Goal: Find specific page/section: Find specific page/section

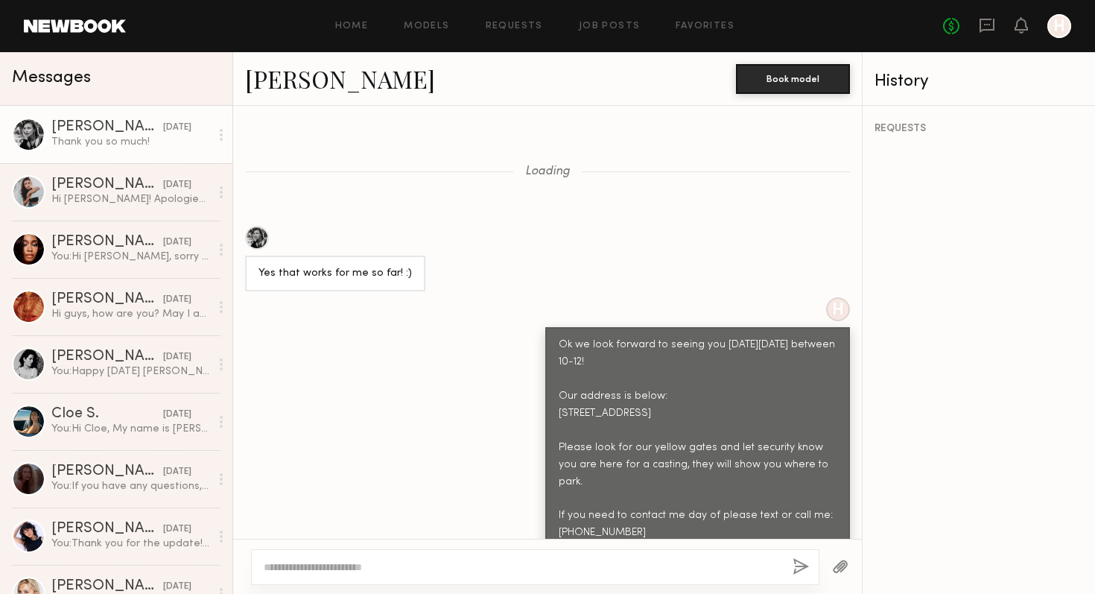
scroll to position [1054, 0]
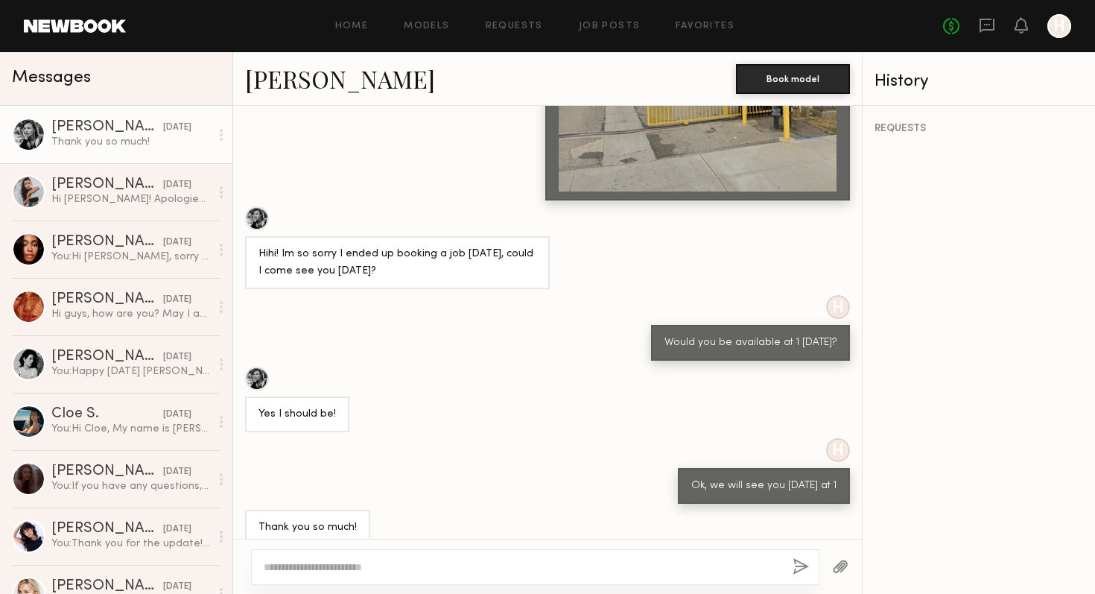
click at [290, 72] on link "Helena L." at bounding box center [340, 79] width 190 height 32
click at [302, 80] on link "Helena L." at bounding box center [340, 79] width 190 height 32
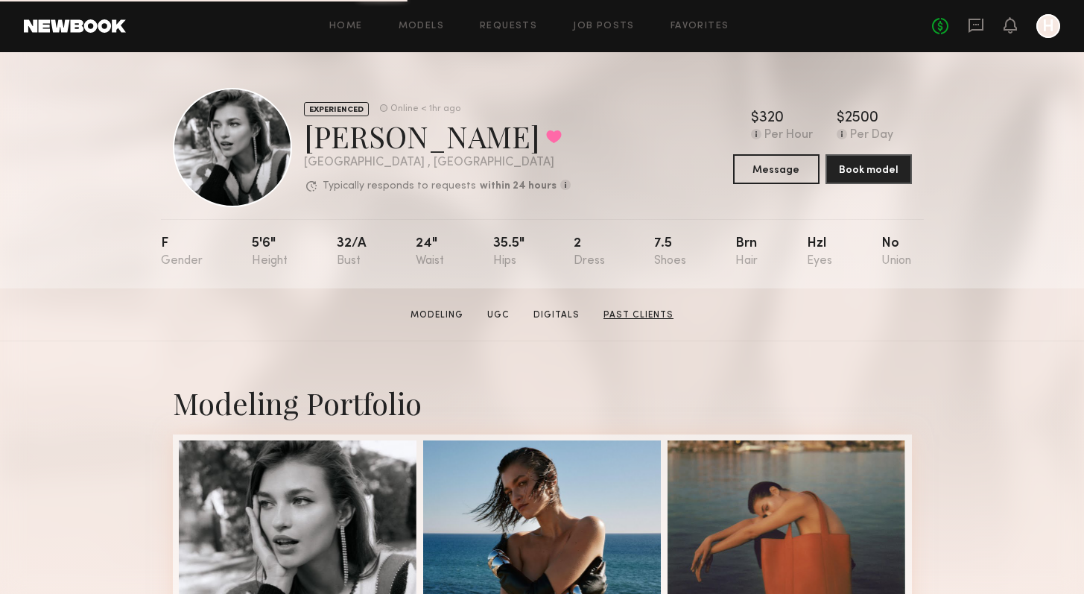
click at [629, 319] on link "Past Clients" at bounding box center [638, 314] width 82 height 13
click at [559, 316] on link "Digitals" at bounding box center [556, 314] width 58 height 13
